Goal: Task Accomplishment & Management: Manage account settings

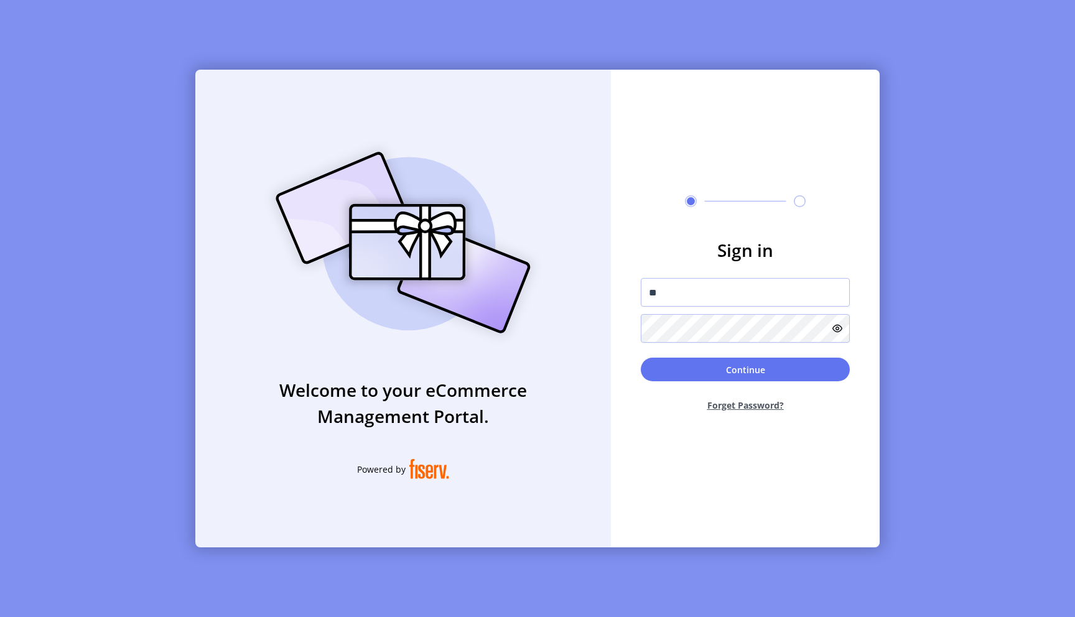
type input "**********"
click at [732, 359] on button "Continue" at bounding box center [745, 370] width 209 height 24
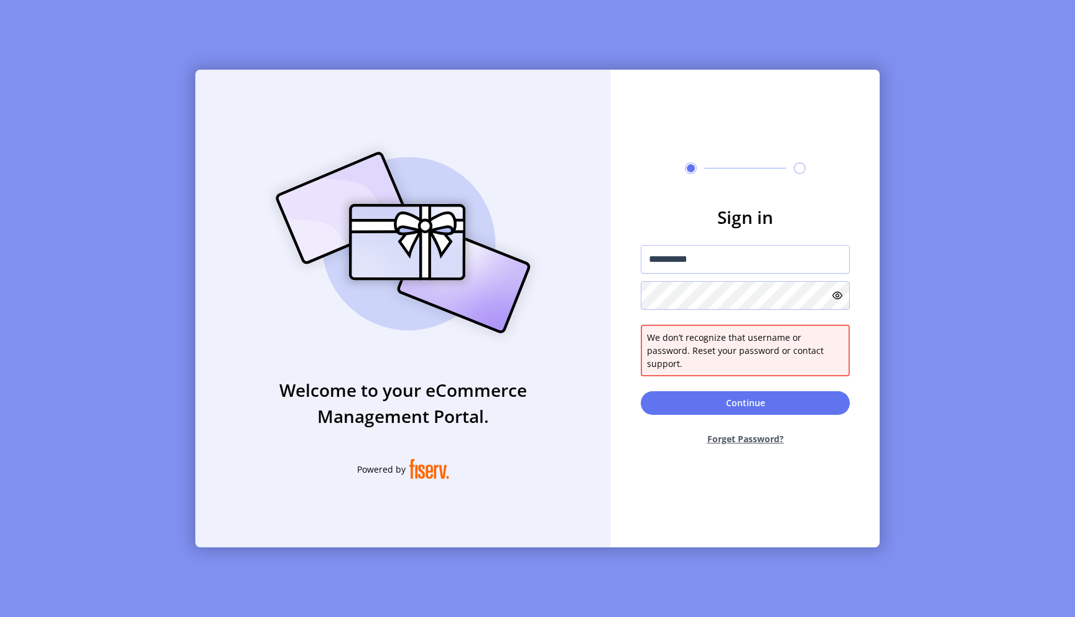
click at [837, 300] on icon at bounding box center [837, 295] width 10 height 10
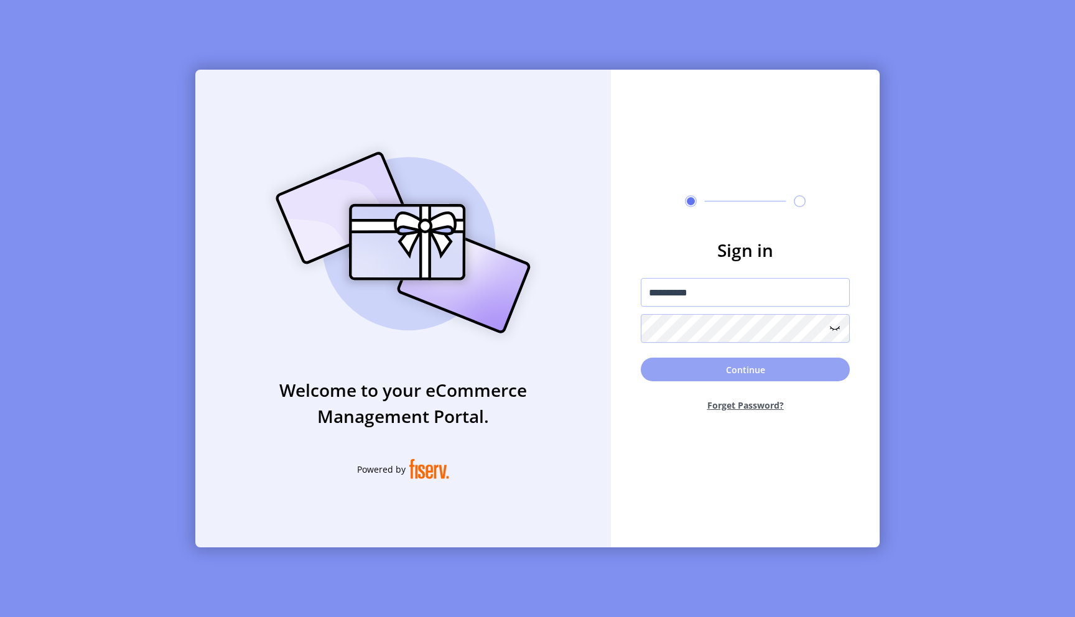
click at [833, 379] on button "Continue" at bounding box center [745, 370] width 209 height 24
